Goal: Task Accomplishment & Management: Complete application form

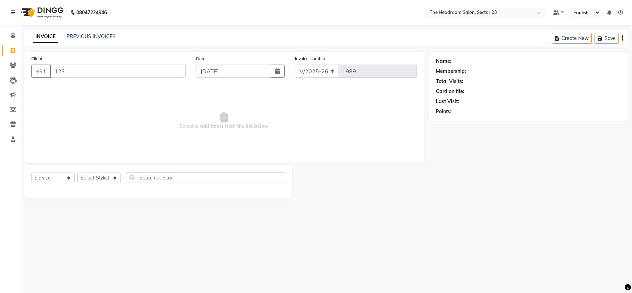
select select "6796"
select select "service"
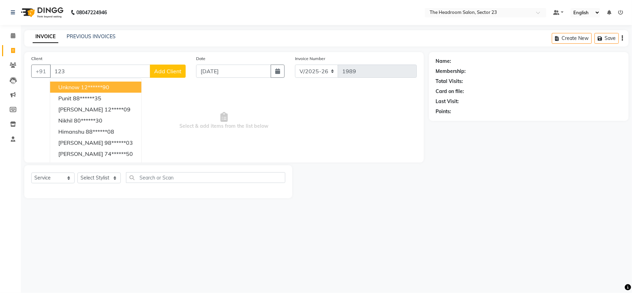
click at [76, 88] on span "Unknow" at bounding box center [68, 87] width 21 height 7
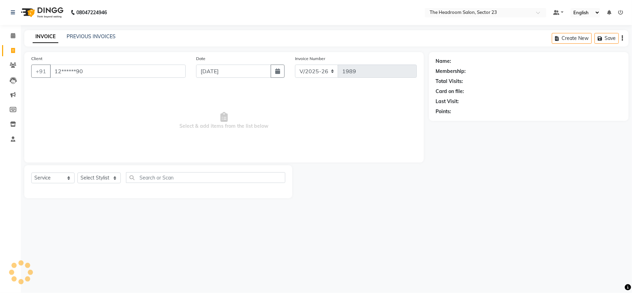
type input "12******90"
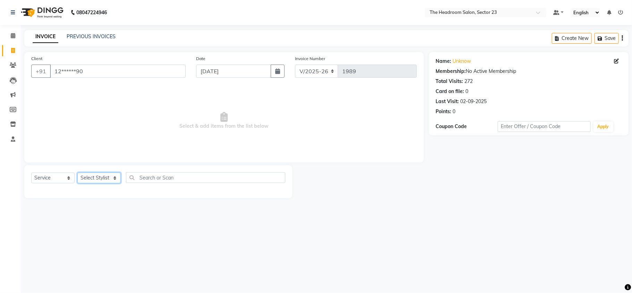
click at [98, 173] on select "Select Stylist [PERSON_NAME] [PERSON_NAME] [PERSON_NAME] Manager [PERSON_NAME] …" at bounding box center [98, 177] width 43 height 11
select select "53420"
click at [77, 172] on select "Select Stylist [PERSON_NAME] [PERSON_NAME] [PERSON_NAME] Manager [PERSON_NAME] …" at bounding box center [98, 177] width 43 height 11
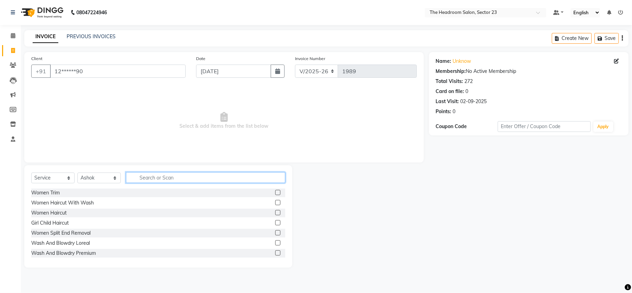
click at [158, 181] on input "text" at bounding box center [205, 177] width 159 height 11
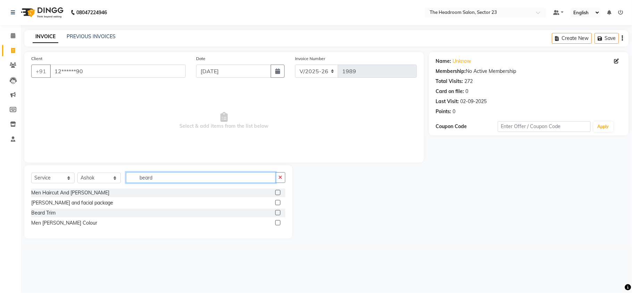
type input "beard"
click at [277, 211] on label at bounding box center [277, 212] width 5 height 5
click at [277, 211] on input "checkbox" at bounding box center [277, 213] width 5 height 5
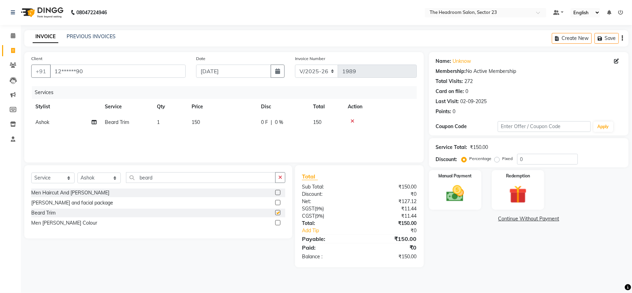
checkbox input "false"
click at [200, 121] on span "150" at bounding box center [196, 122] width 8 height 6
select select "53420"
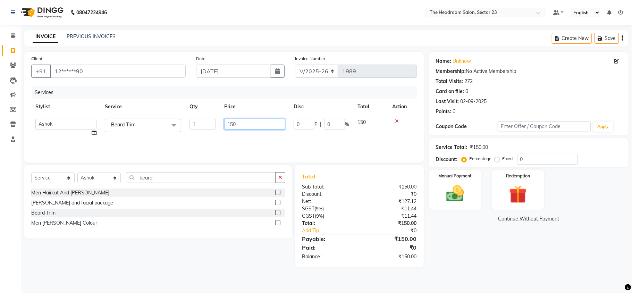
click at [263, 120] on input "150" at bounding box center [254, 124] width 61 height 11
type input "1"
type input "300"
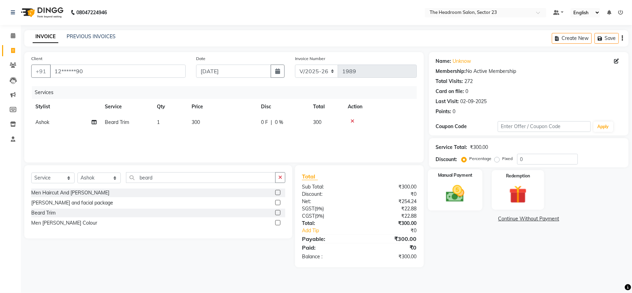
click at [457, 188] on img at bounding box center [455, 194] width 30 height 22
click at [483, 221] on span "UPI" at bounding box center [484, 219] width 11 height 8
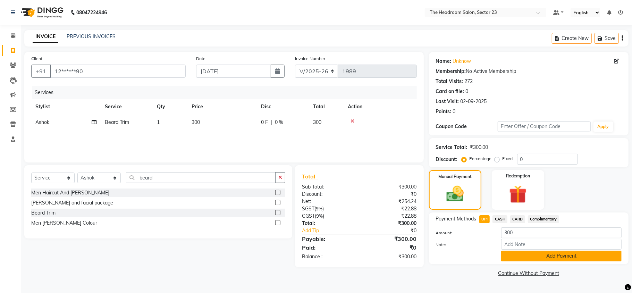
click at [535, 253] on button "Add Payment" at bounding box center [561, 256] width 120 height 11
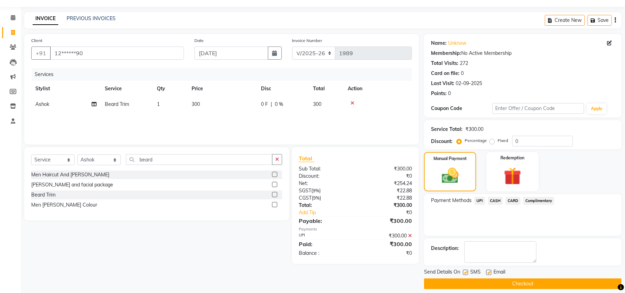
scroll to position [25, 0]
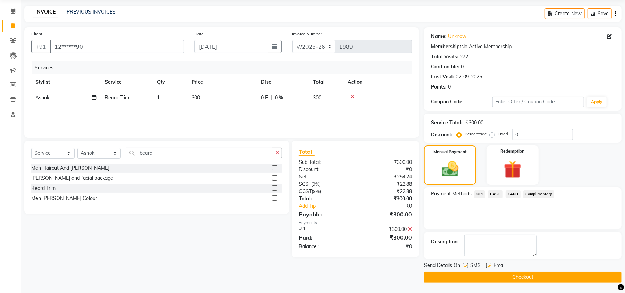
click at [539, 275] on button "Checkout" at bounding box center [522, 277] width 197 height 11
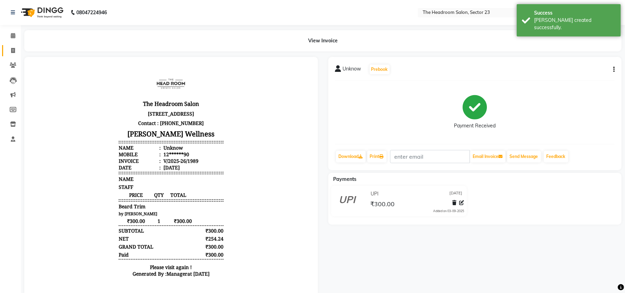
click at [13, 54] on link "Invoice" at bounding box center [10, 50] width 17 height 11
select select "service"
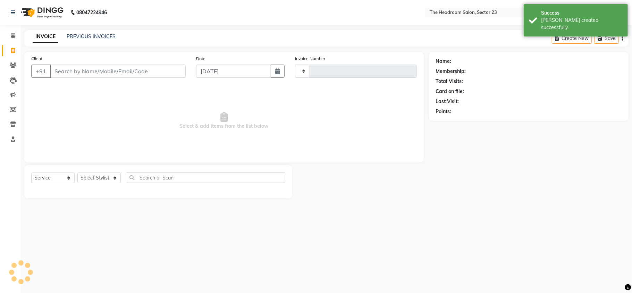
type input "1990"
select select "6796"
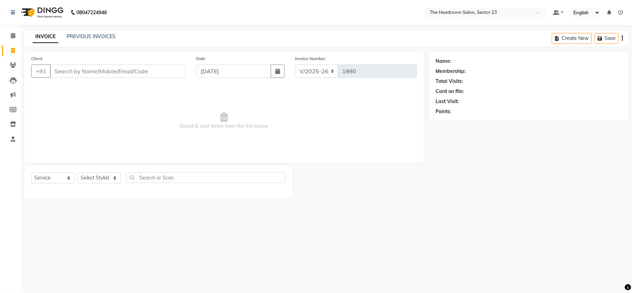
click at [14, 54] on link "Invoice" at bounding box center [10, 50] width 17 height 11
select select "service"
type input "1990"
select select "6796"
